Goal: Task Accomplishment & Management: Use online tool/utility

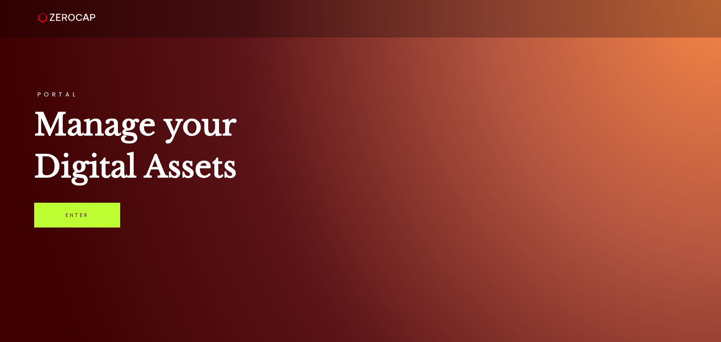
click at [70, 209] on link "Enter" at bounding box center [77, 215] width 86 height 25
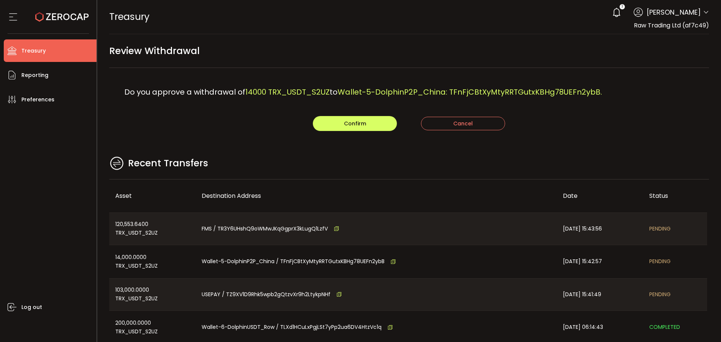
click at [442, 157] on div "Recent Transfers" at bounding box center [409, 167] width 600 height 24
click at [330, 124] on button "Confirm" at bounding box center [355, 123] width 84 height 15
click at [448, 159] on div "Recent Transfers" at bounding box center [409, 167] width 600 height 24
click at [344, 119] on button "Confirm" at bounding box center [355, 123] width 84 height 15
click at [585, 137] on main "Review Withdrawal Do you approve a withdrawal of 103000 TRX_USDT_S2UZ to USEPAY…" at bounding box center [409, 216] width 624 height 365
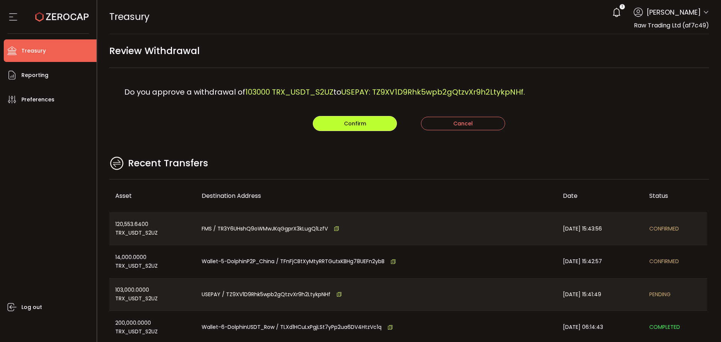
click at [356, 118] on button "Confirm" at bounding box center [355, 123] width 84 height 15
